Goal: Task Accomplishment & Management: Complete application form

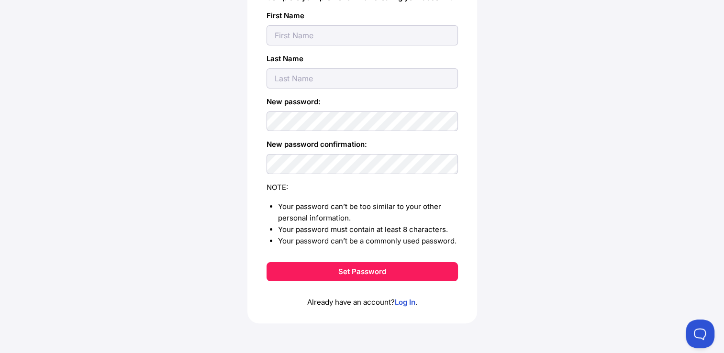
scroll to position [3, 0]
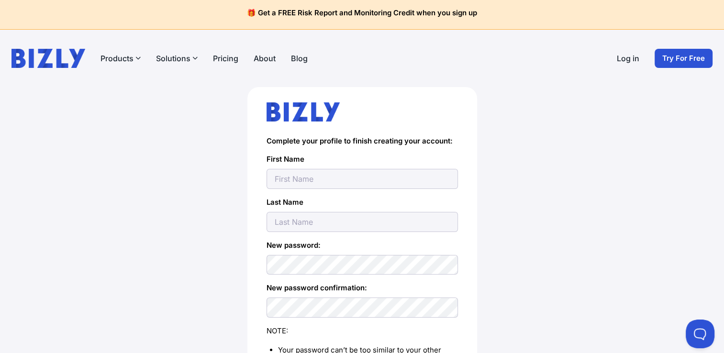
click at [308, 187] on input "text" at bounding box center [362, 179] width 191 height 20
click at [348, 179] on input "text" at bounding box center [362, 179] width 191 height 20
type input "[PERSON_NAME]"
type input "sengos"
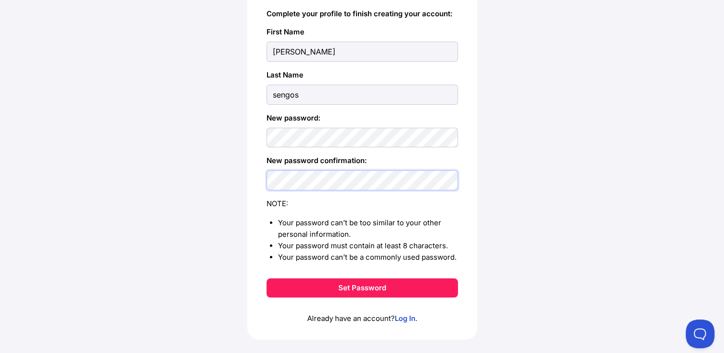
scroll to position [146, 0]
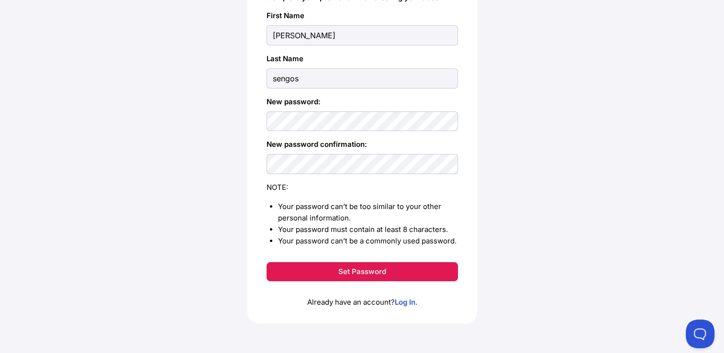
click at [360, 269] on button "Set Password" at bounding box center [362, 271] width 191 height 19
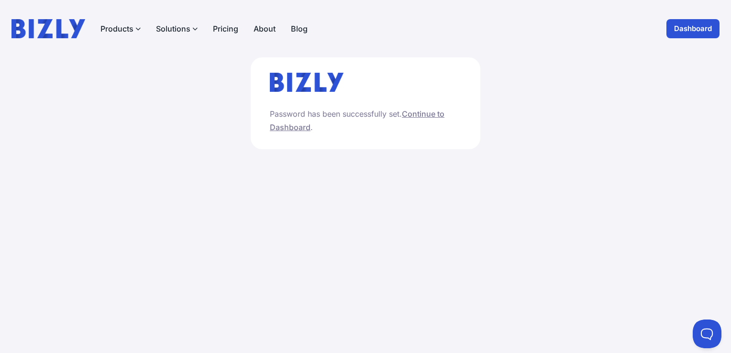
click at [429, 114] on link "Continue to Dashboard" at bounding box center [357, 120] width 175 height 23
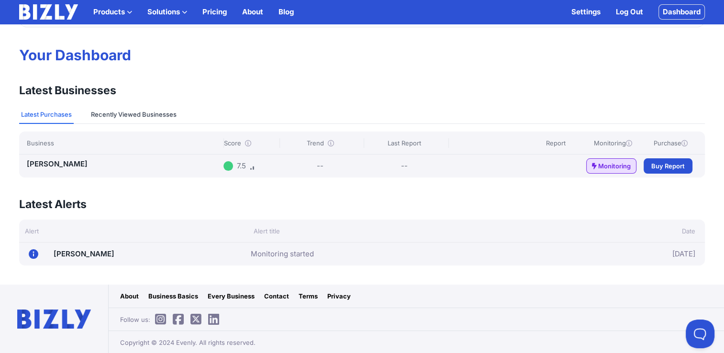
scroll to position [16, 0]
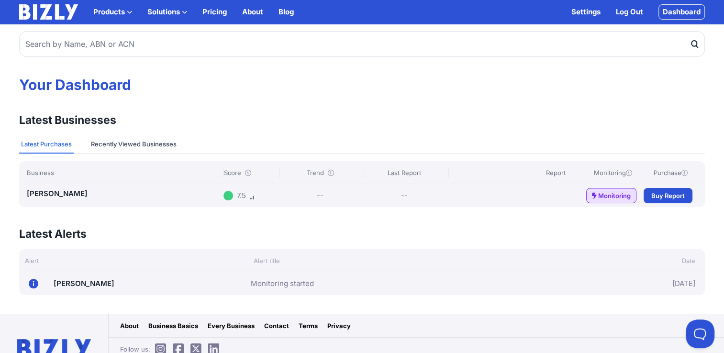
click at [114, 115] on div "Your Dashboard Latest Businesses View all Latest Purchases Recently Viewed Busi…" at bounding box center [362, 158] width 724 height 276
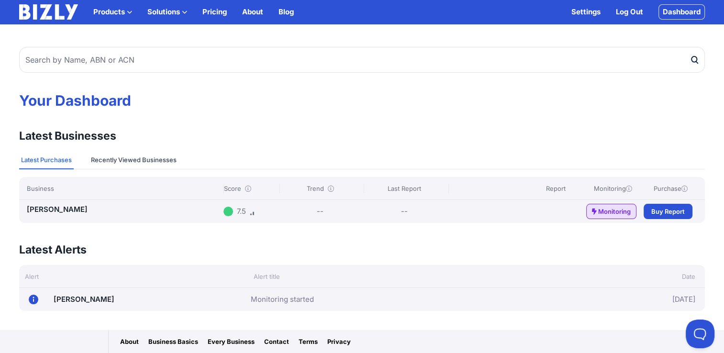
click at [121, 154] on button "Recently Viewed Businesses" at bounding box center [133, 160] width 89 height 18
click at [51, 158] on button "Latest Purchases" at bounding box center [46, 160] width 55 height 18
click at [134, 164] on button "Recently Viewed Businesses" at bounding box center [133, 160] width 89 height 18
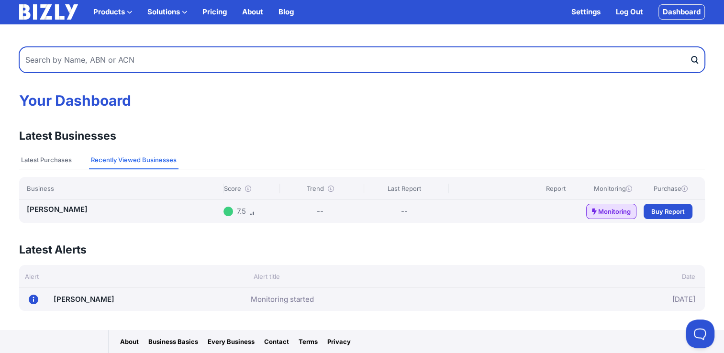
click at [113, 60] on input "text" at bounding box center [362, 60] width 686 height 26
type input "97650846110"
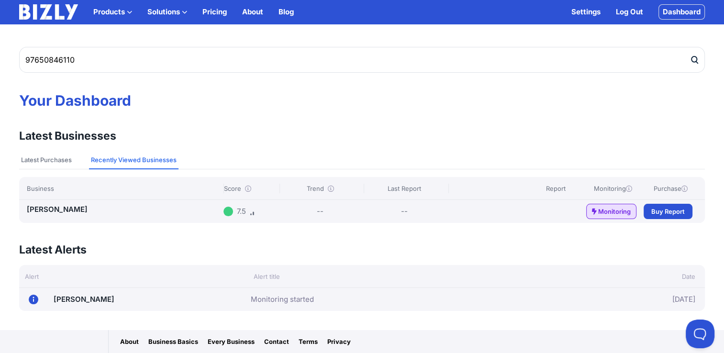
click at [695, 60] on icon "submit" at bounding box center [695, 60] width 10 height 10
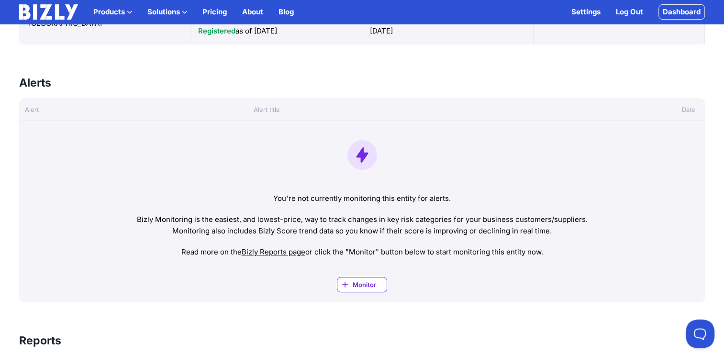
scroll to position [287, 0]
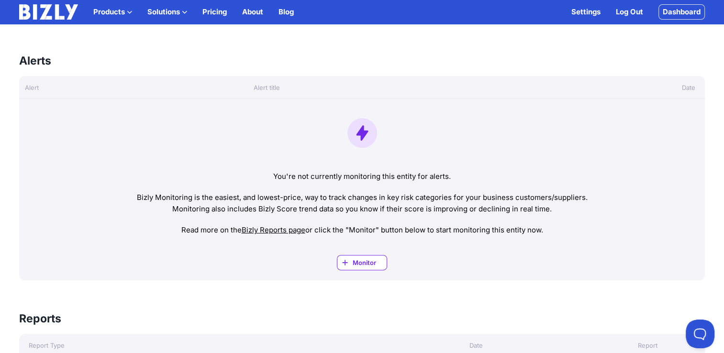
click at [360, 263] on span "Monitor" at bounding box center [370, 263] width 34 height 10
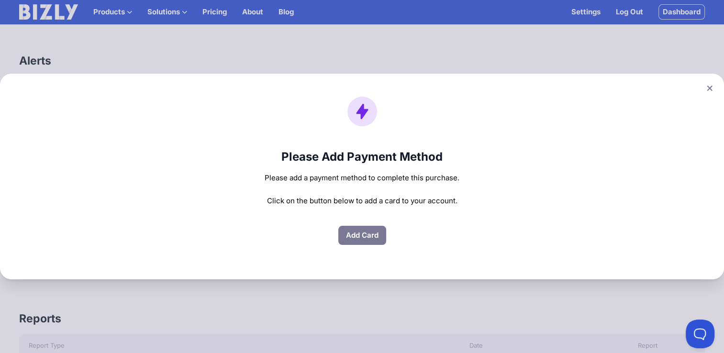
click at [713, 87] on icon at bounding box center [710, 88] width 6 height 6
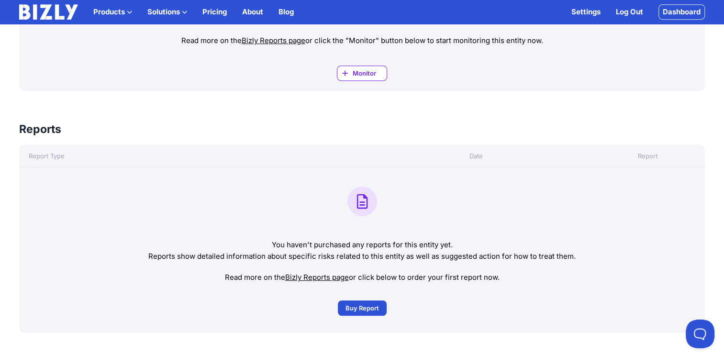
scroll to position [479, 0]
